Goal: Find specific page/section: Find specific page/section

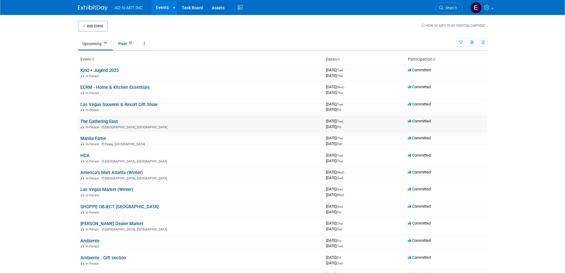
click at [111, 126] on div "In-Person [GEOGRAPHIC_DATA], [GEOGRAPHIC_DATA]" at bounding box center [200, 126] width 241 height 5
click at [112, 121] on link "The Gathering East" at bounding box center [98, 121] width 37 height 5
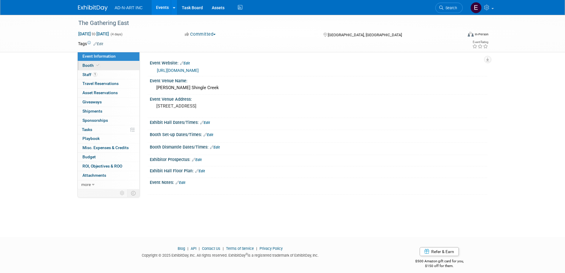
click at [90, 62] on link "Booth" at bounding box center [109, 65] width 62 height 9
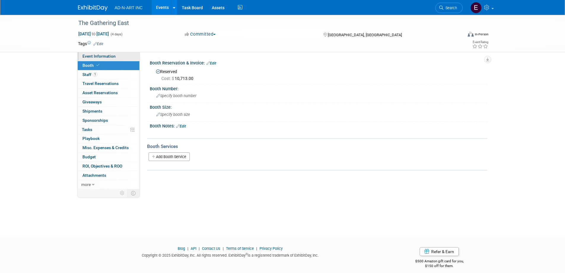
click at [94, 56] on span "Event Information" at bounding box center [98, 56] width 33 height 5
